Goal: Complete application form: Complete application form

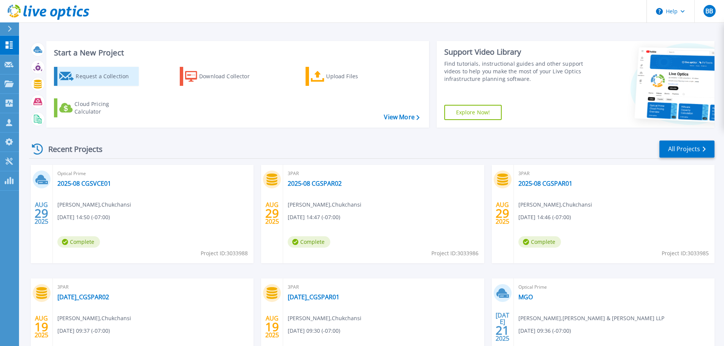
click at [97, 71] on div "Request a Collection" at bounding box center [106, 76] width 61 height 15
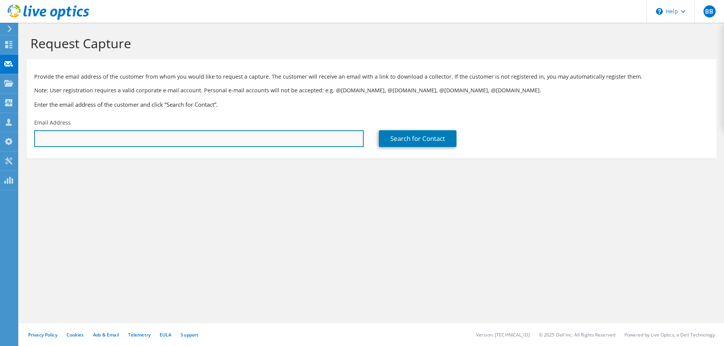
click at [97, 135] on input "text" at bounding box center [199, 138] width 330 height 17
paste input "[PERSON_NAME][EMAIL_ADDRESS][DOMAIN_NAME]"
type input "[PERSON_NAME][EMAIL_ADDRESS][DOMAIN_NAME]"
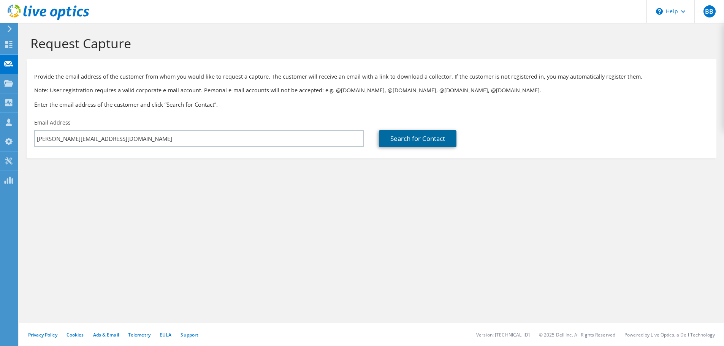
click at [397, 141] on link "Search for Contact" at bounding box center [418, 138] width 78 height 17
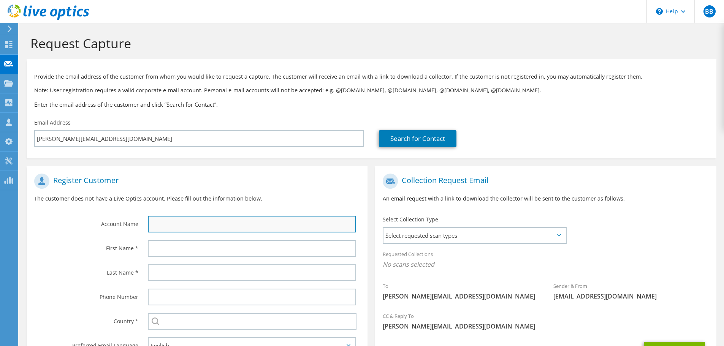
click at [213, 222] on input "text" at bounding box center [252, 224] width 208 height 17
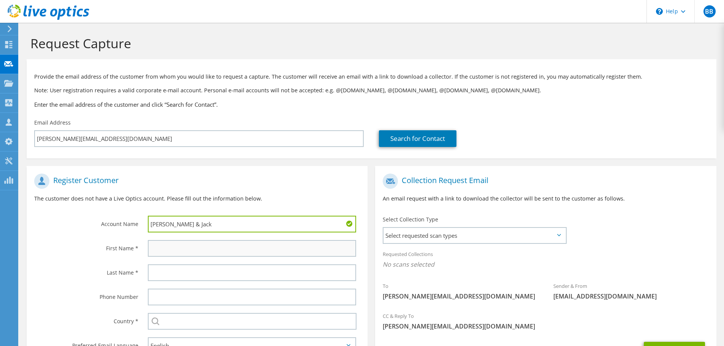
type input "[PERSON_NAME] & Jack"
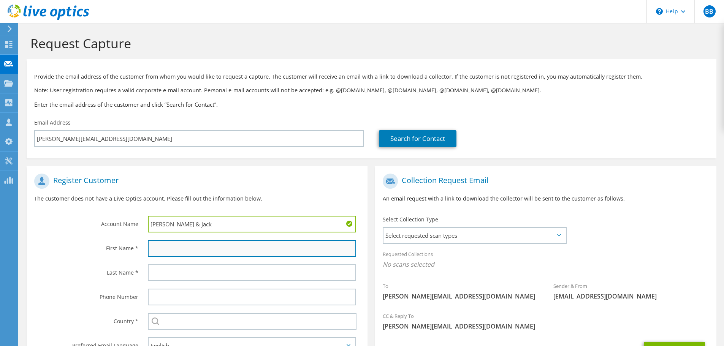
click at [174, 251] on input "text" at bounding box center [252, 248] width 208 height 17
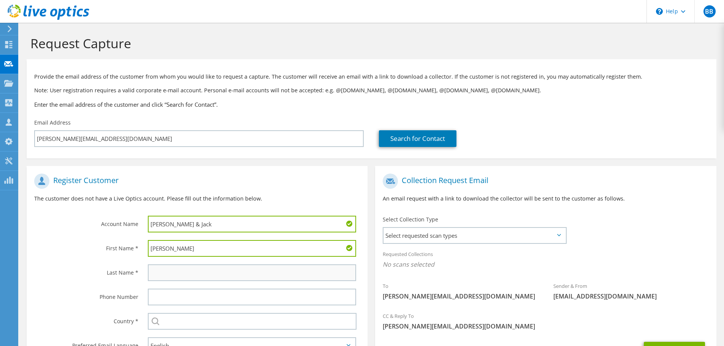
type input "[PERSON_NAME]"
drag, startPoint x: 174, startPoint y: 270, endPoint x: 165, endPoint y: 253, distance: 19.1
click at [174, 270] on input "text" at bounding box center [252, 273] width 208 height 17
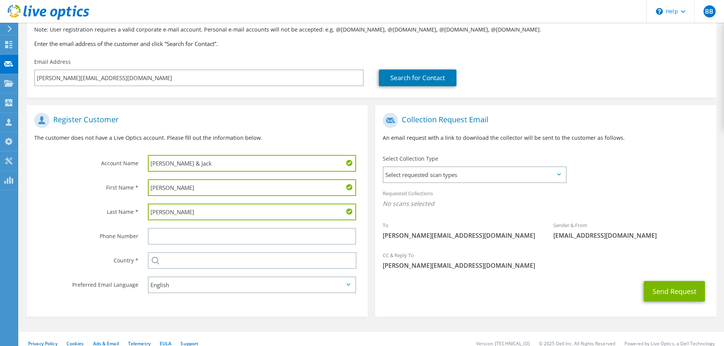
scroll to position [70, 0]
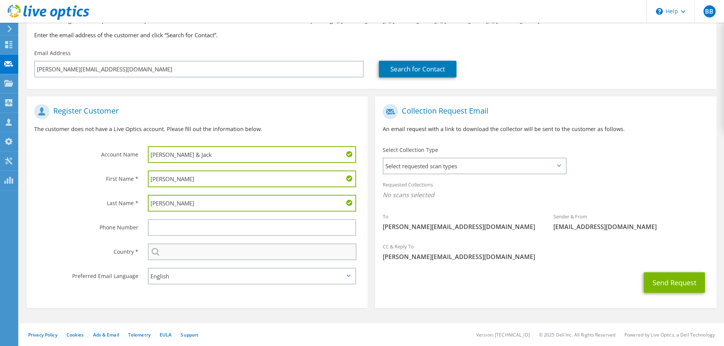
type input "[PERSON_NAME]"
click at [171, 248] on input "text" at bounding box center [252, 252] width 209 height 17
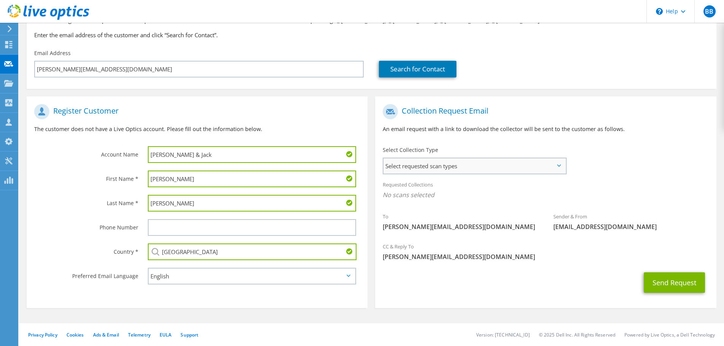
type input "[GEOGRAPHIC_DATA]"
click at [472, 166] on span "Select requested scan types" at bounding box center [475, 166] width 182 height 15
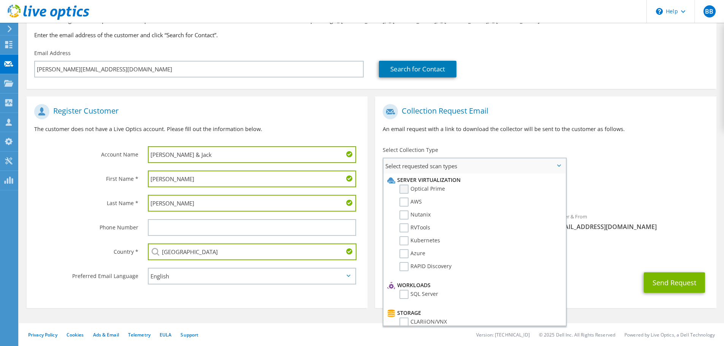
click at [433, 191] on label "Optical Prime" at bounding box center [423, 189] width 46 height 9
click at [0, 0] on input "Optical Prime" at bounding box center [0, 0] width 0 height 0
click at [475, 165] on span "Select requested scan types" at bounding box center [475, 166] width 182 height 15
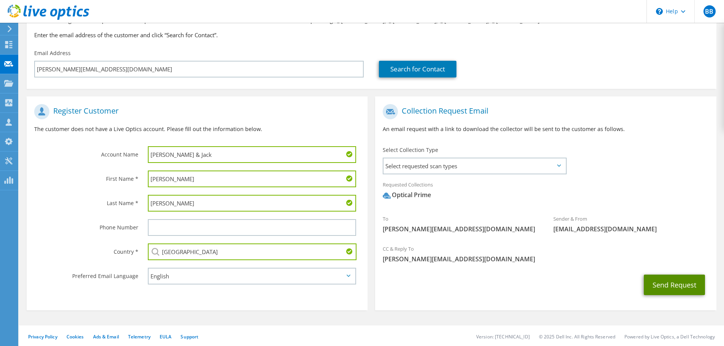
click at [667, 283] on button "Send Request" at bounding box center [674, 285] width 61 height 21
